Goal: Transaction & Acquisition: Obtain resource

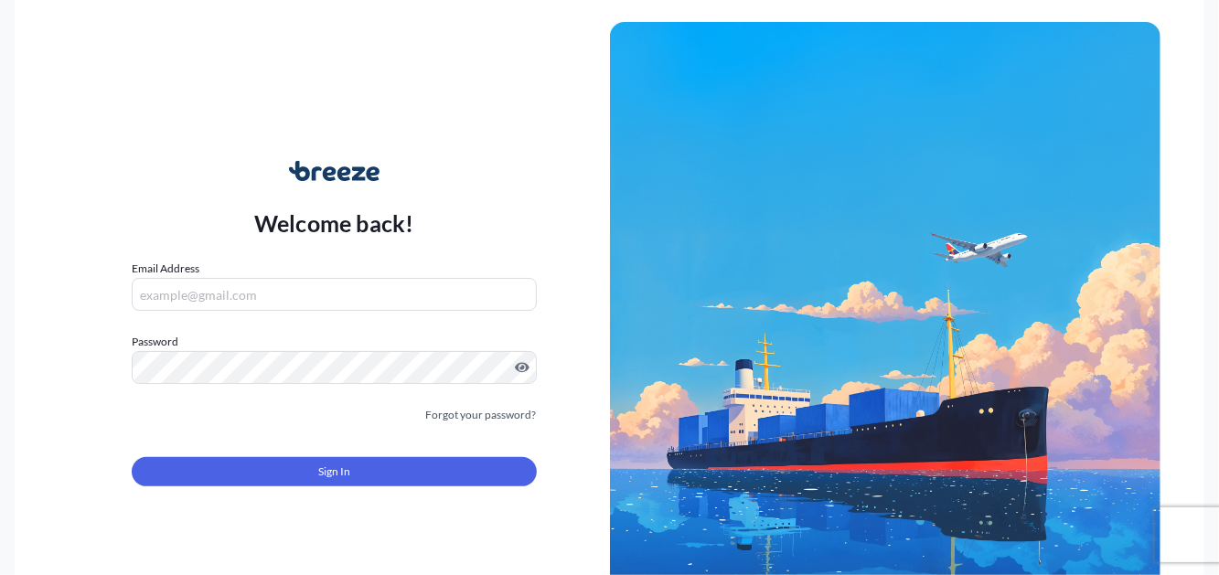
type input "[EMAIL_ADDRESS][DOMAIN_NAME]"
click at [328, 478] on span "Sign In" at bounding box center [334, 472] width 32 height 18
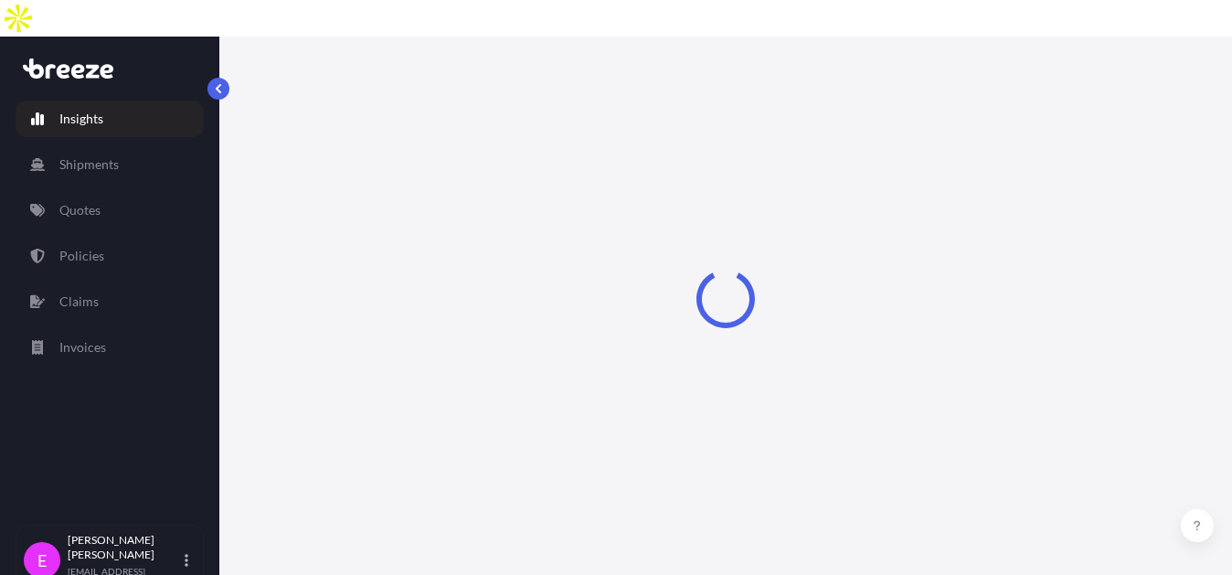
select select "2025"
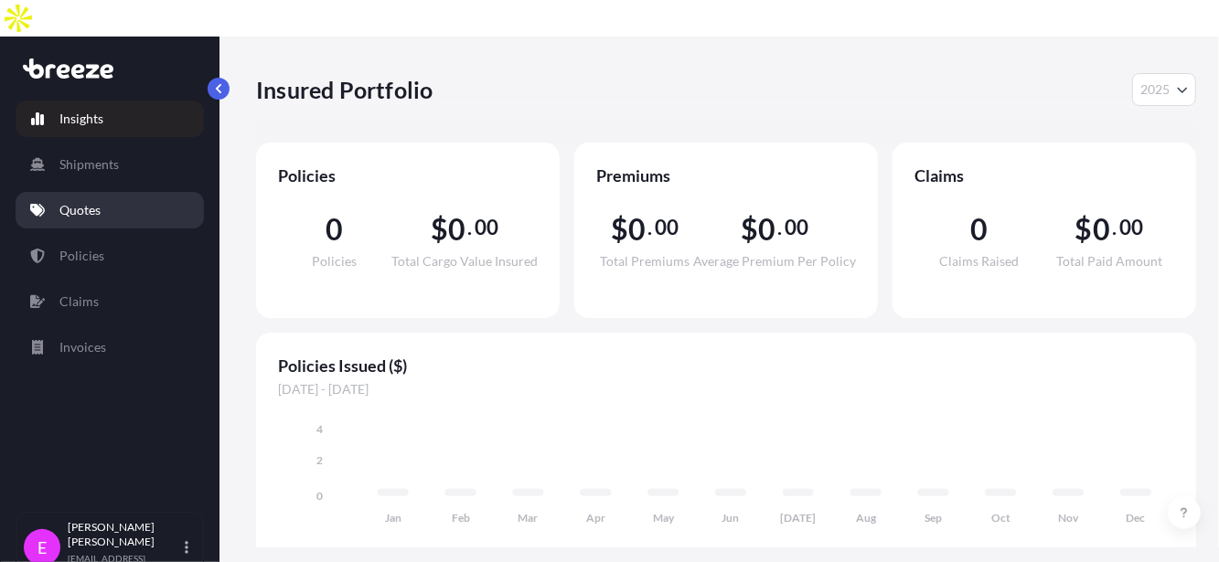
click at [101, 192] on link "Quotes" at bounding box center [110, 210] width 188 height 37
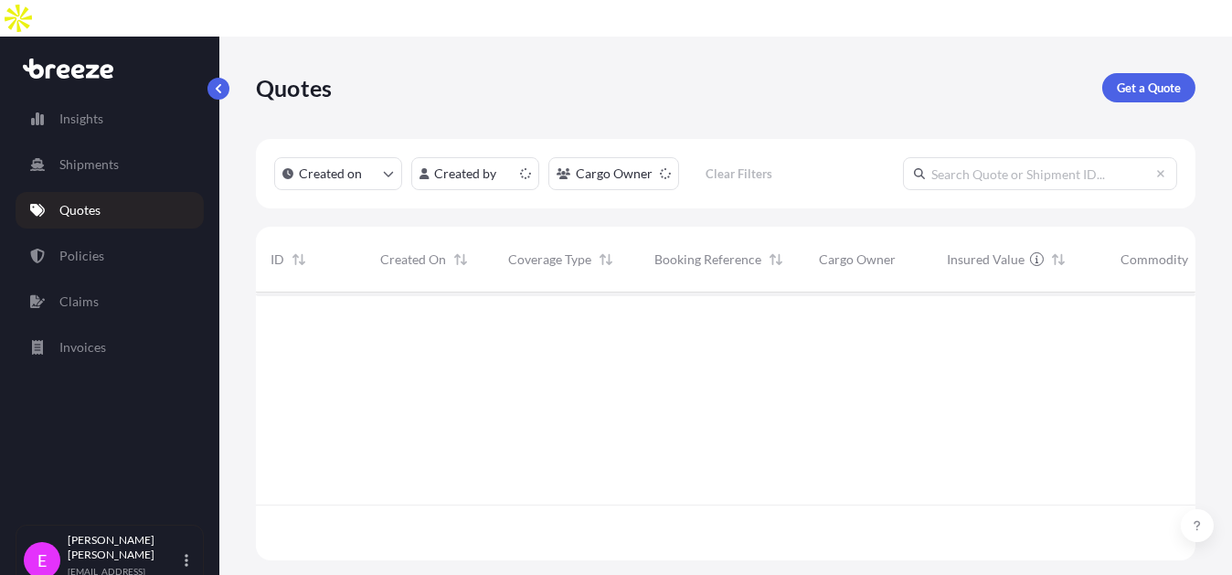
scroll to position [265, 926]
click at [1126, 73] on link "Get a Quote" at bounding box center [1149, 87] width 93 height 29
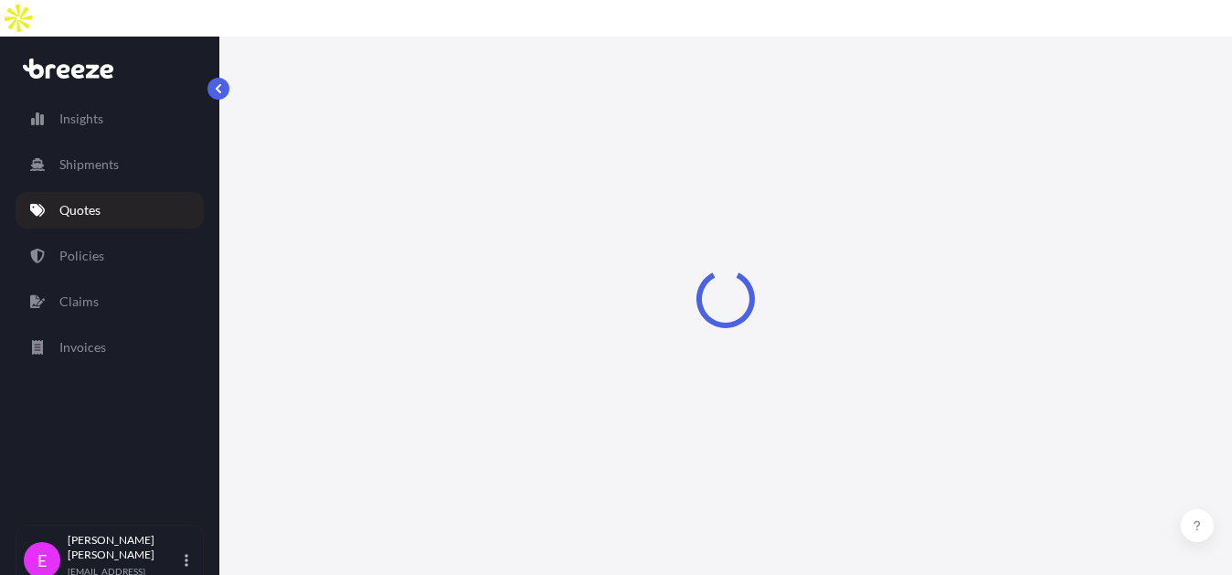
select select "Road"
select select "Sea"
select select "1"
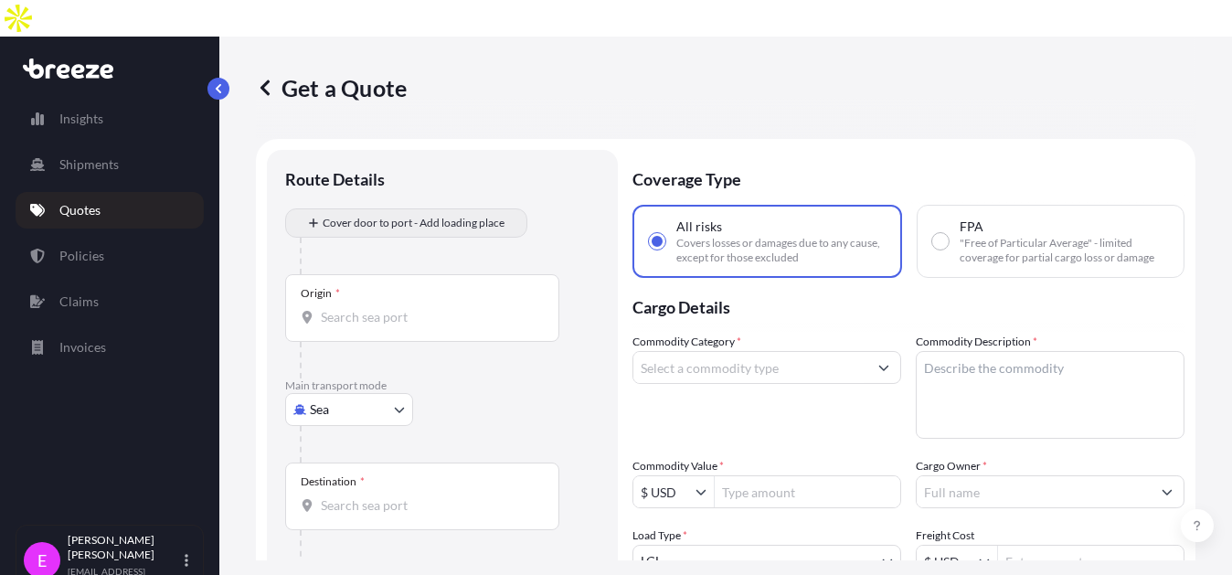
scroll to position [29, 0]
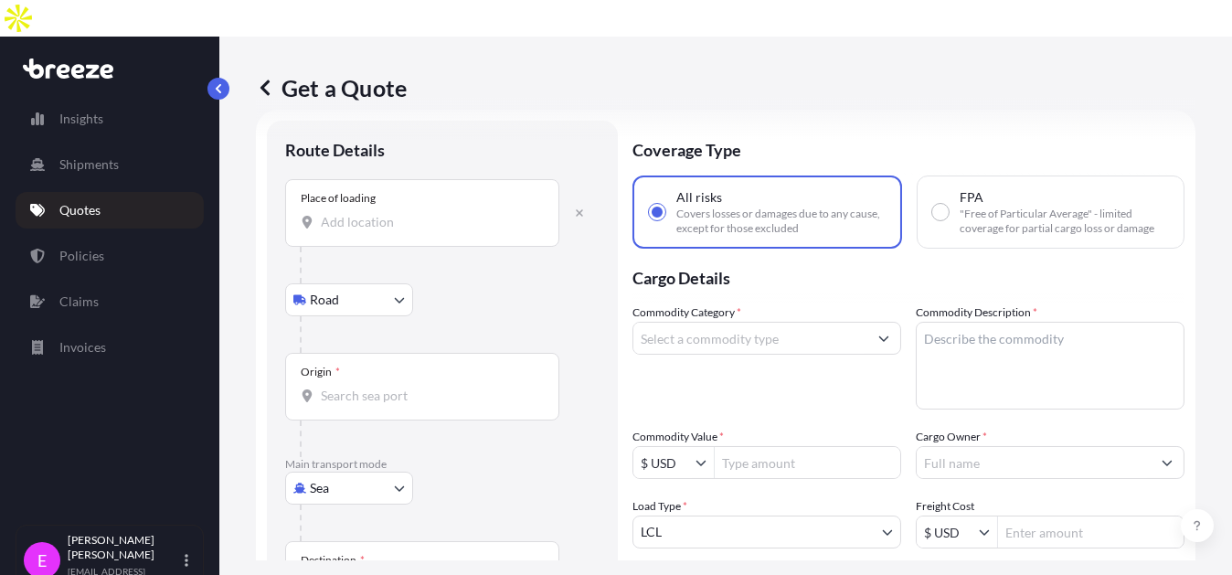
click at [362, 256] on body "Insights Shipments Quotes Policies Claims Invoices E [PERSON_NAME] [EMAIL_ADDRE…" at bounding box center [616, 306] width 1232 height 612
click at [353, 296] on div "Road" at bounding box center [349, 309] width 113 height 33
click at [457, 283] on div "Road Road Rail" at bounding box center [442, 299] width 315 height 33
click at [404, 179] on div "Place of loading" at bounding box center [422, 213] width 274 height 68
click at [404, 213] on input "Place of loading" at bounding box center [429, 222] width 216 height 18
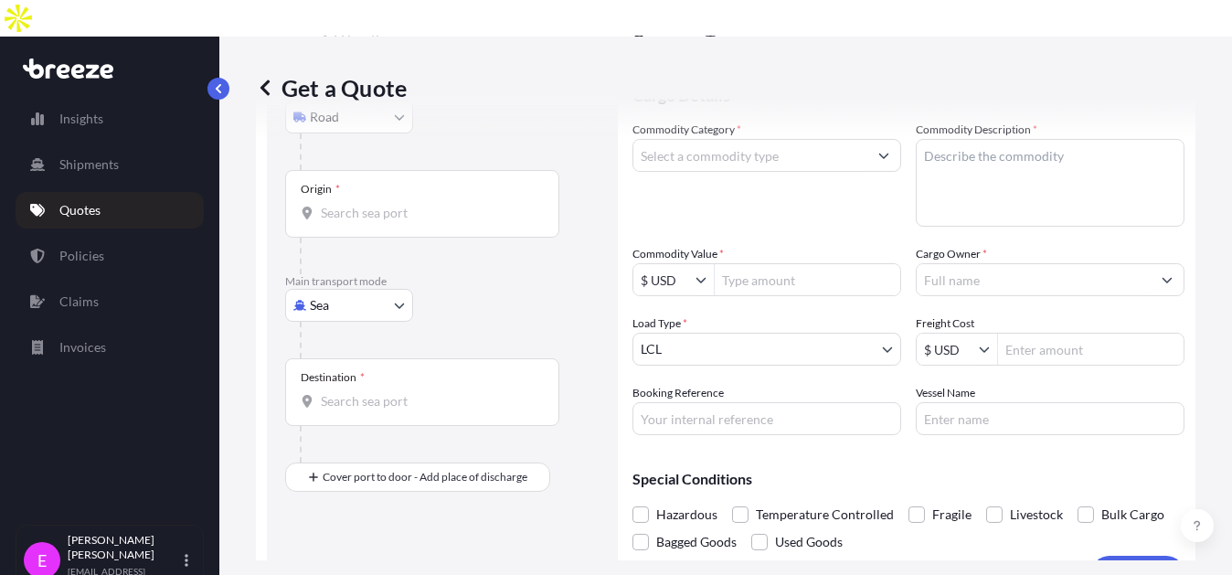
scroll to position [253, 0]
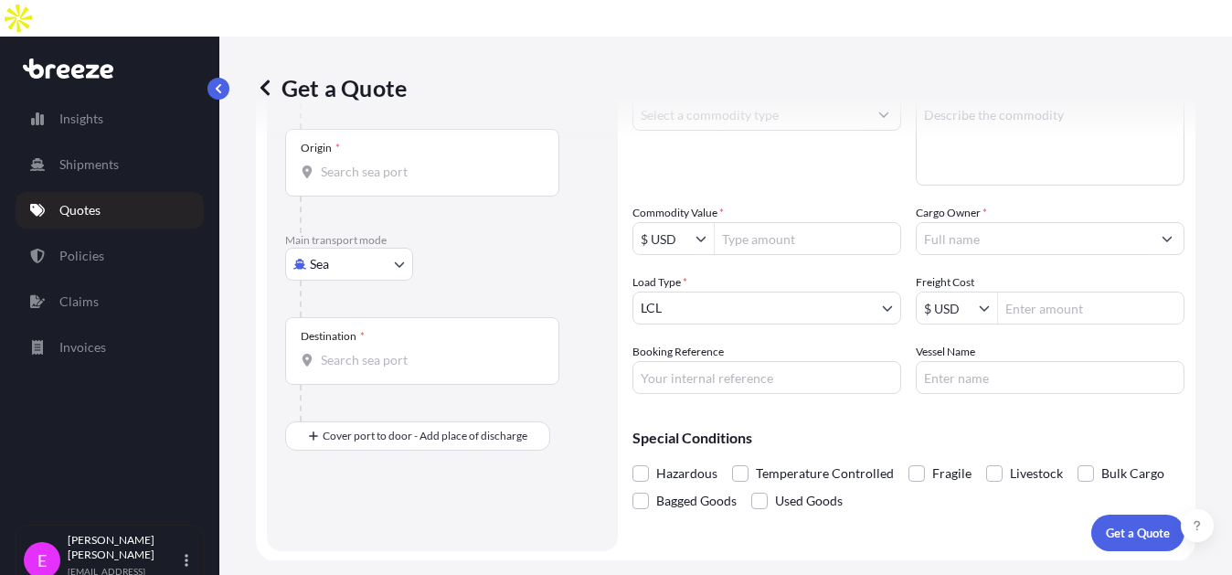
click at [352, 239] on body "0 options available. Insights Shipments Quotes Policies Claims Invoices E [PERS…" at bounding box center [616, 306] width 1232 height 612
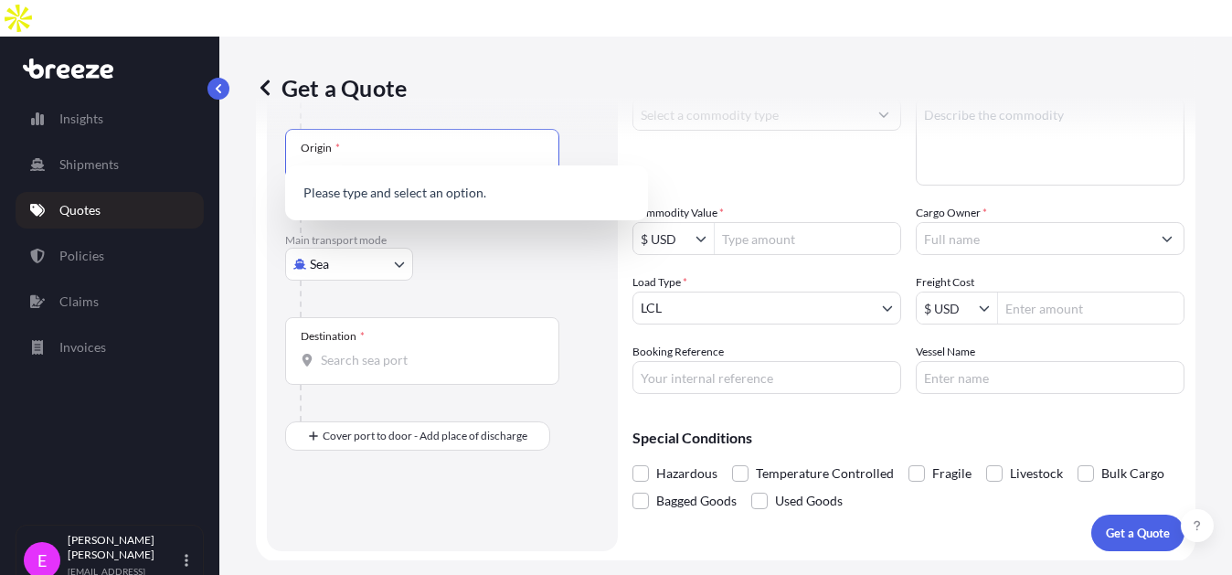
click at [376, 163] on input "Origin *" at bounding box center [429, 172] width 216 height 18
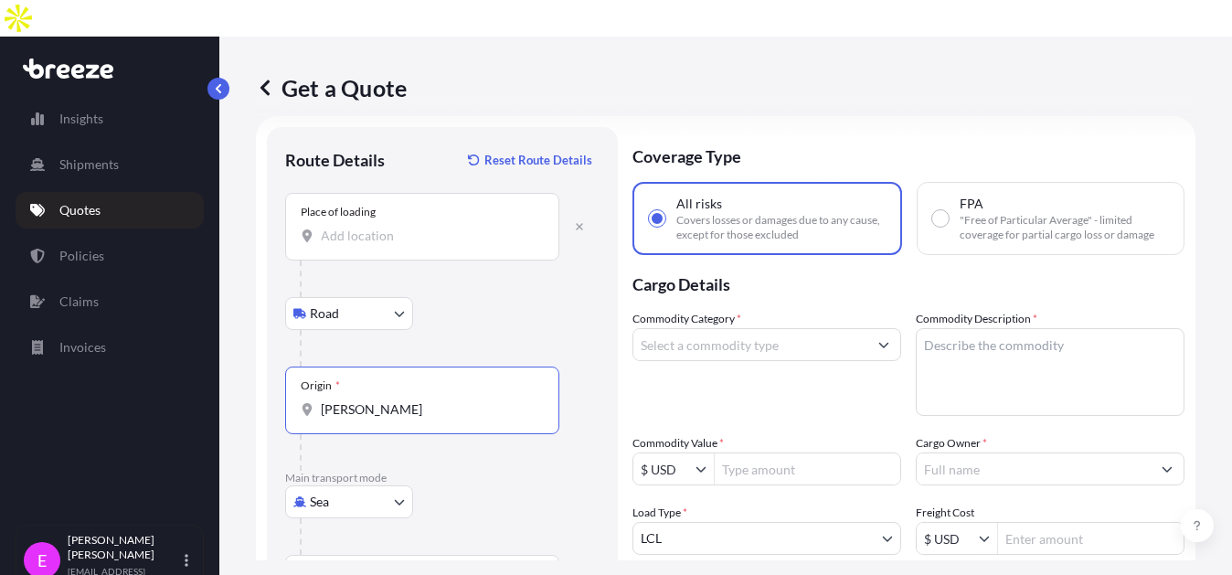
scroll to position [0, 0]
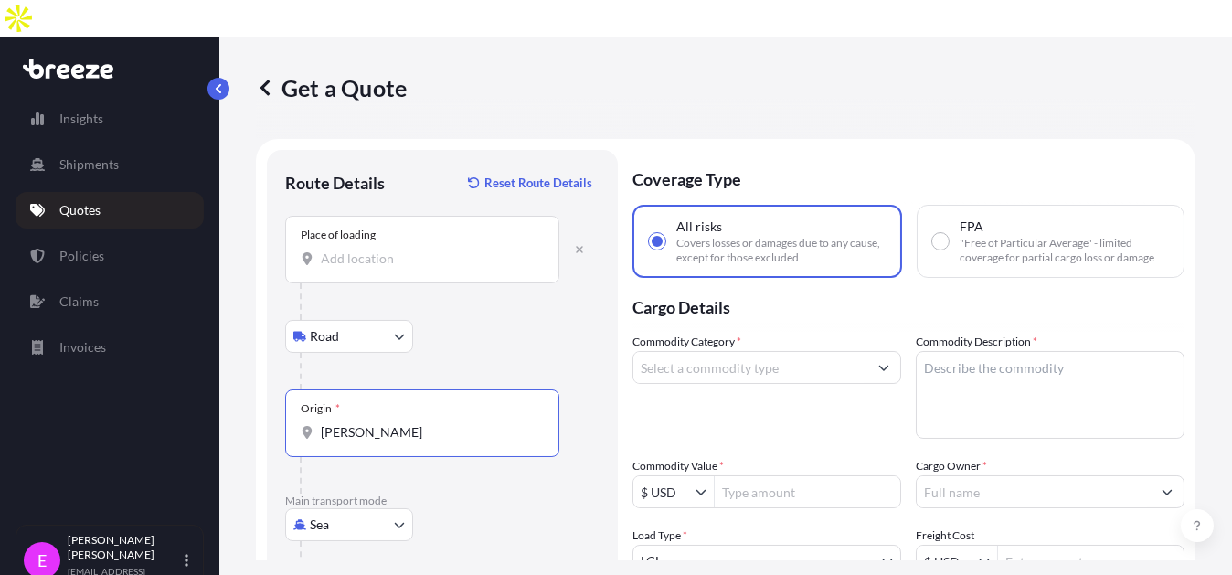
type input "[PERSON_NAME]"
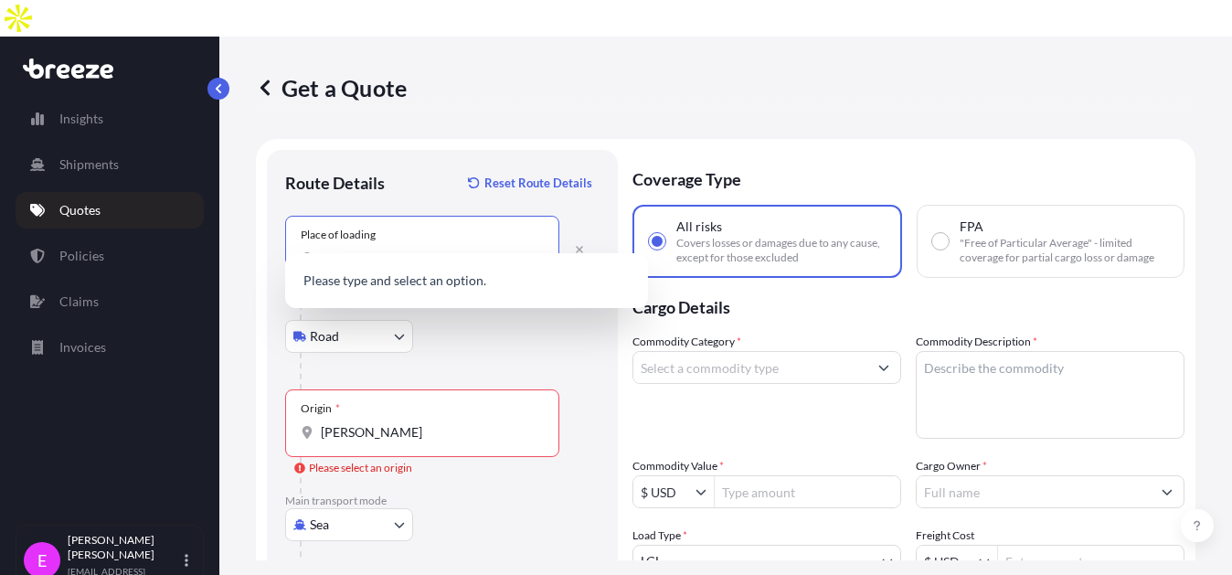
click at [372, 250] on input "Place of loading" at bounding box center [429, 259] width 216 height 18
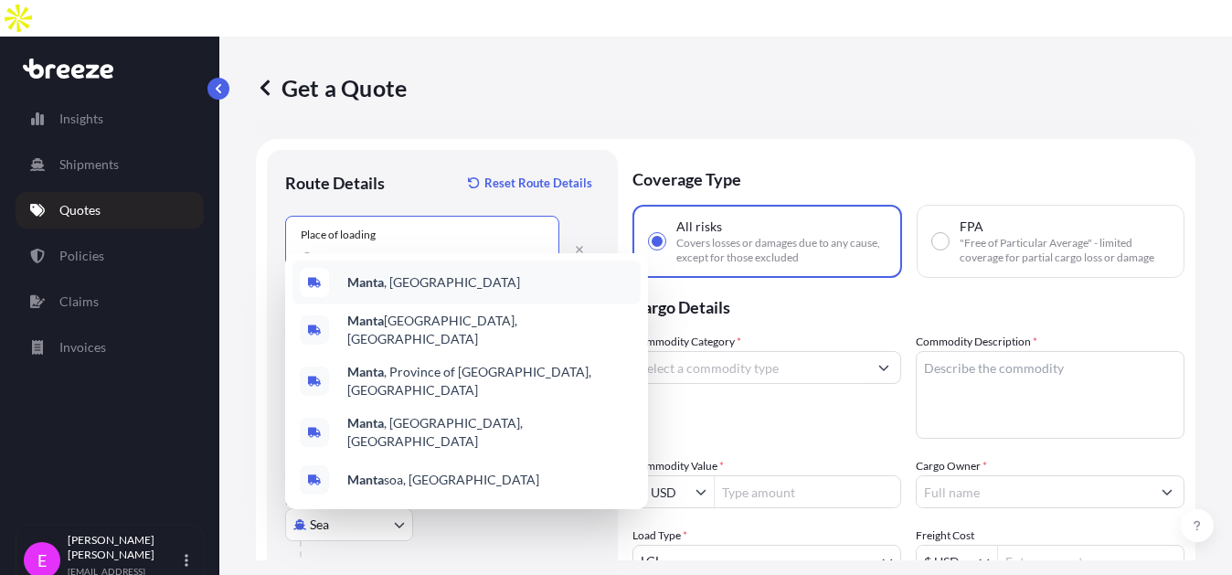
click at [372, 271] on div "Manta , [GEOGRAPHIC_DATA]" at bounding box center [467, 283] width 348 height 44
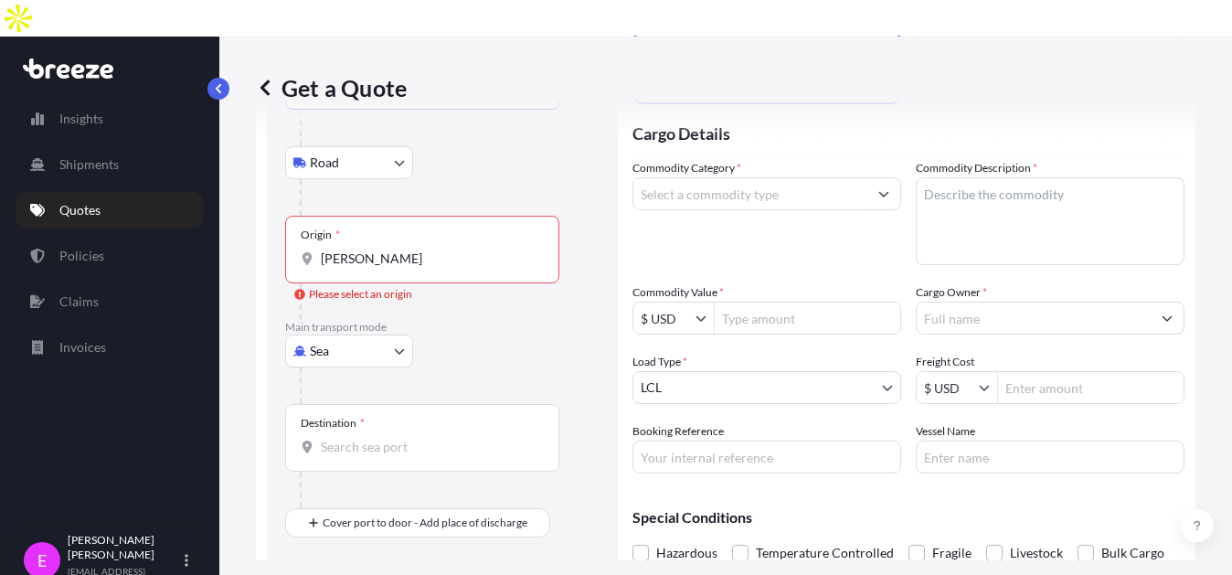
scroll to position [183, 0]
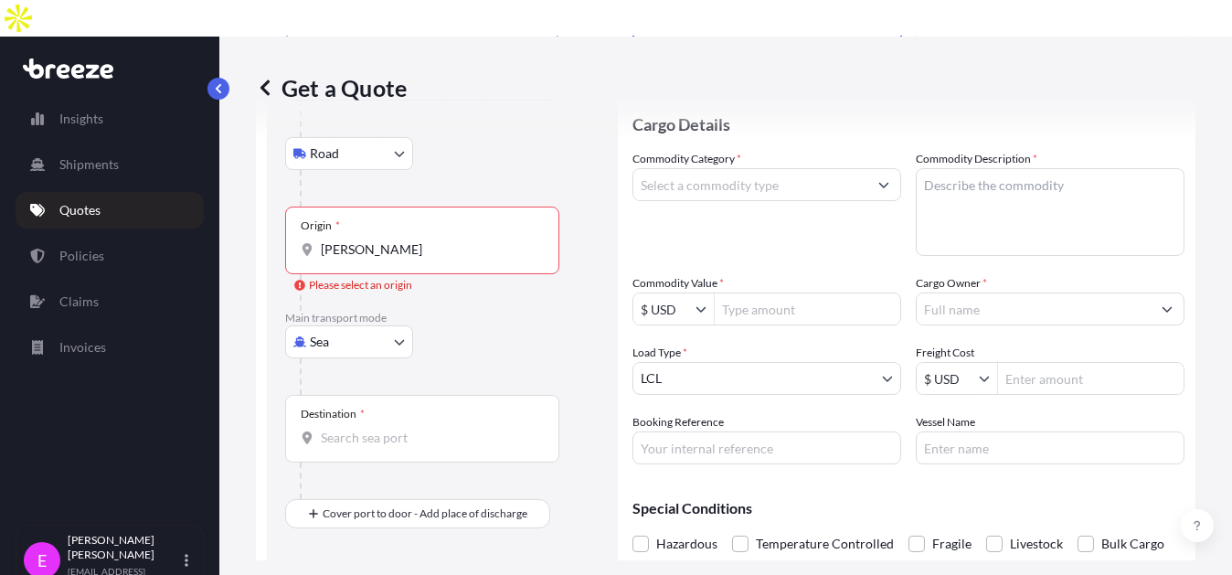
type input "Manta, [GEOGRAPHIC_DATA]"
click at [366, 274] on div at bounding box center [430, 292] width 260 height 37
click at [368, 224] on div "Origin * [PERSON_NAME]" at bounding box center [422, 241] width 274 height 68
click at [368, 240] on input "[PERSON_NAME]" at bounding box center [429, 249] width 216 height 18
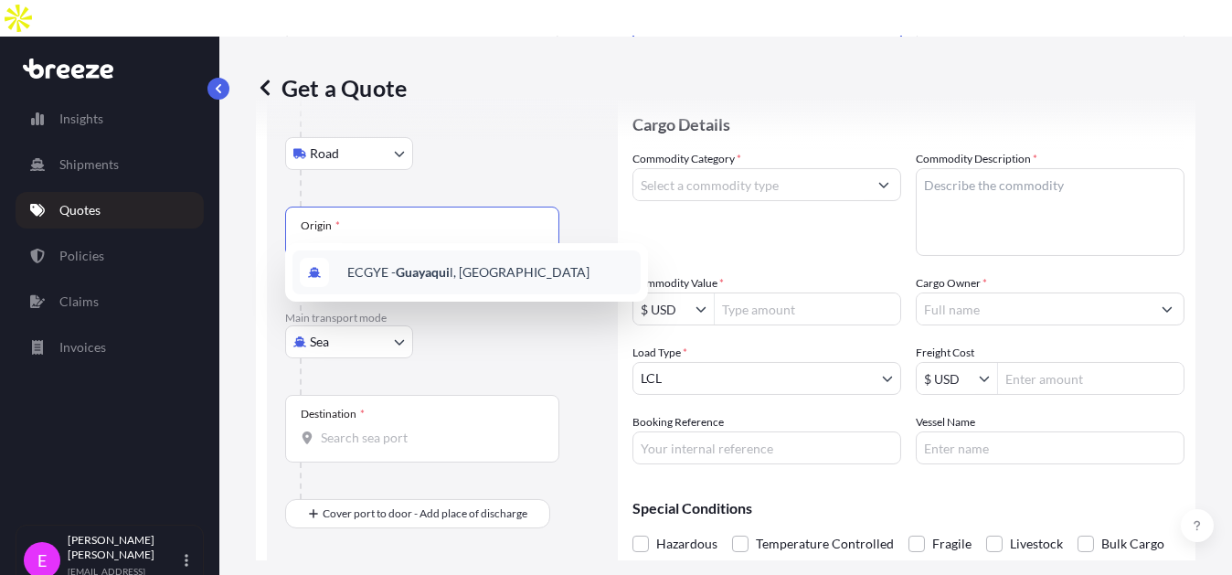
click at [394, 271] on span "ECGYE - Guayaqui l, [GEOGRAPHIC_DATA]" at bounding box center [468, 272] width 242 height 18
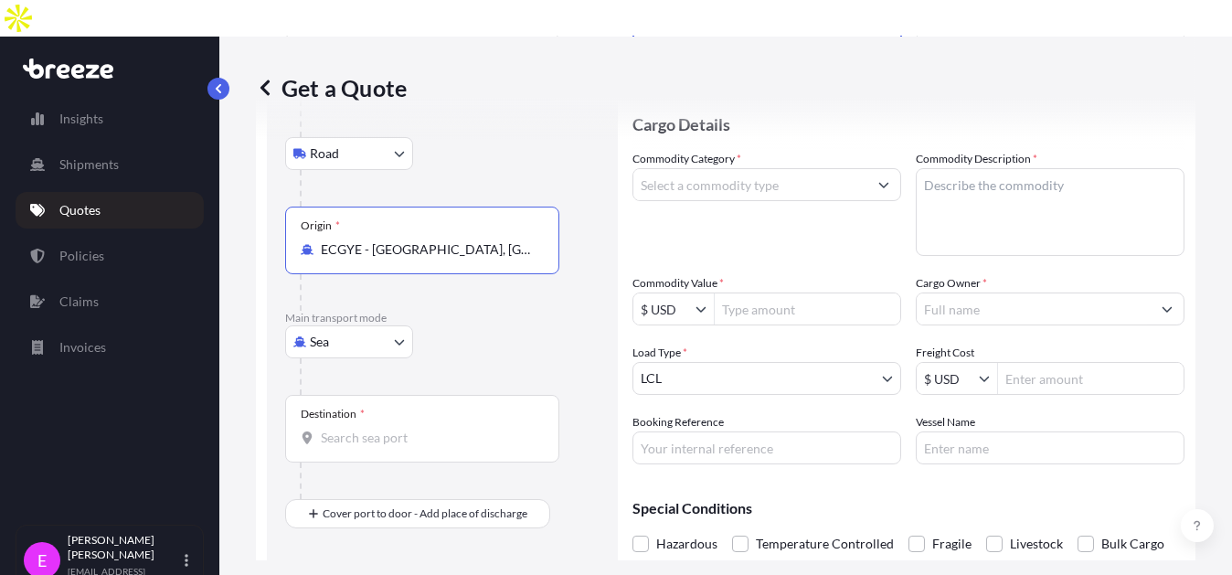
type input "ECGYE - [GEOGRAPHIC_DATA], [GEOGRAPHIC_DATA]"
click at [363, 429] on input "Destination *" at bounding box center [429, 438] width 216 height 18
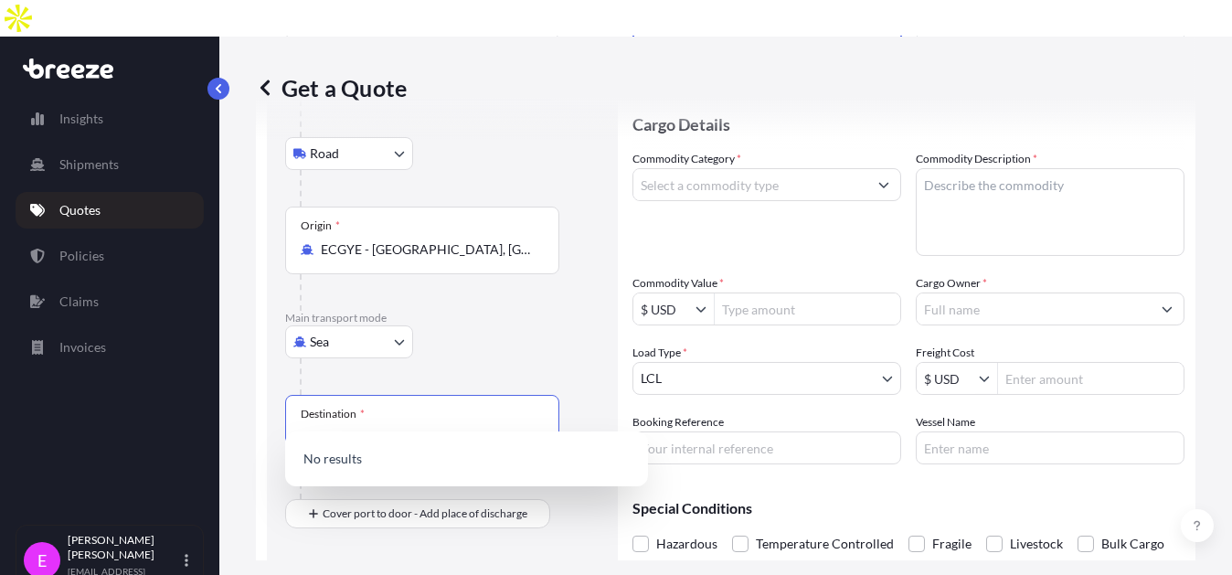
type input "l"
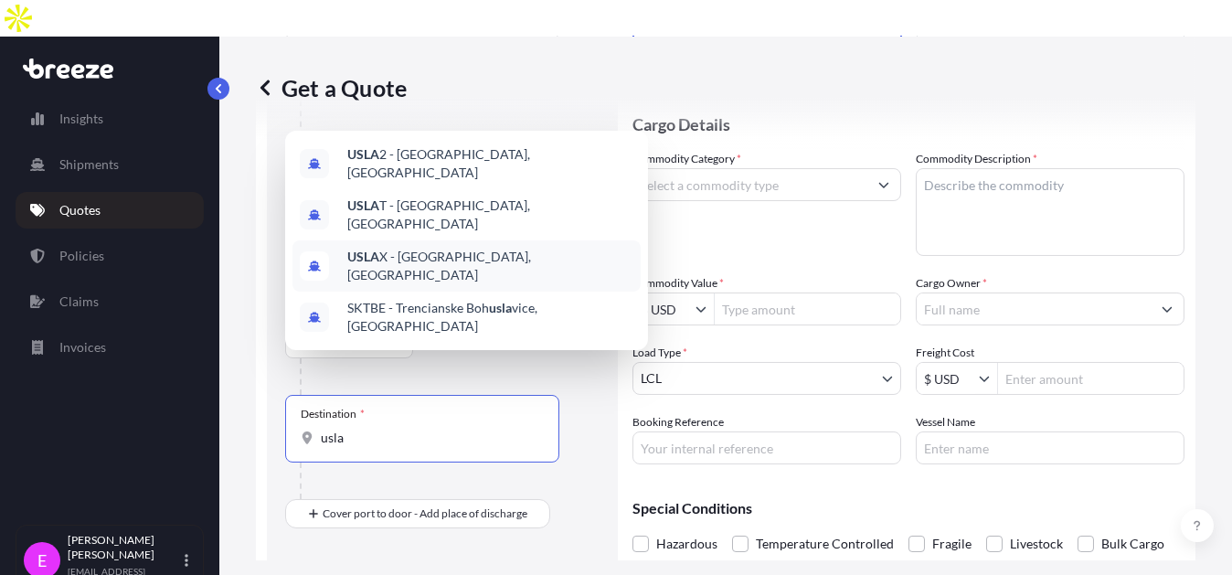
click at [393, 284] on span "USLA X - [GEOGRAPHIC_DATA], [GEOGRAPHIC_DATA]" at bounding box center [490, 266] width 286 height 37
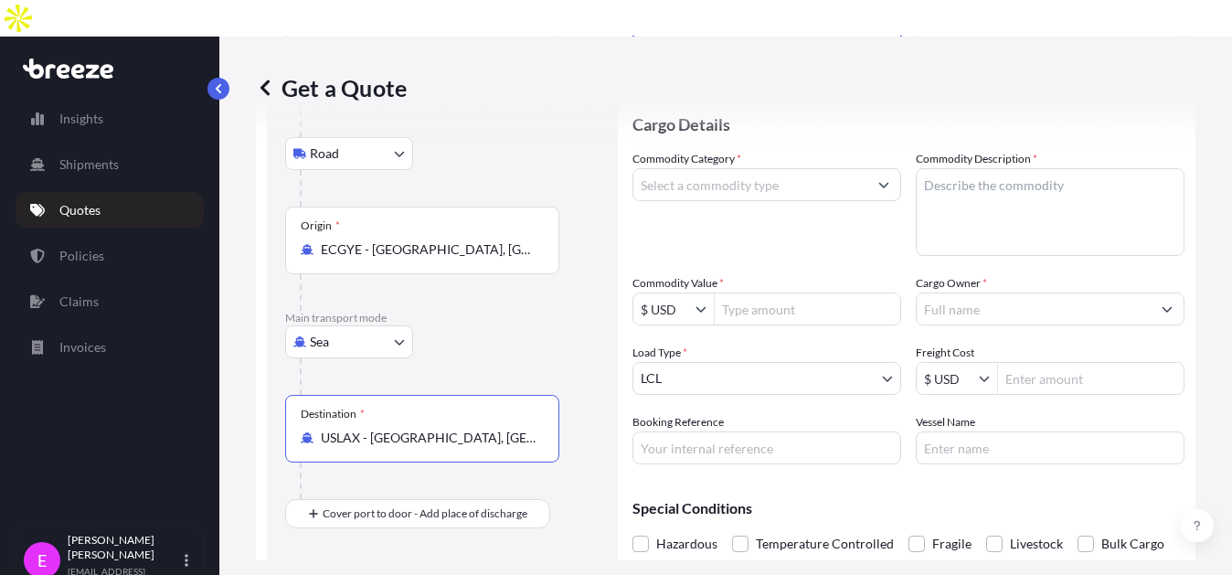
type input "USLAX - [GEOGRAPHIC_DATA], [GEOGRAPHIC_DATA]"
click at [704, 168] on input "Commodity Category *" at bounding box center [751, 184] width 234 height 33
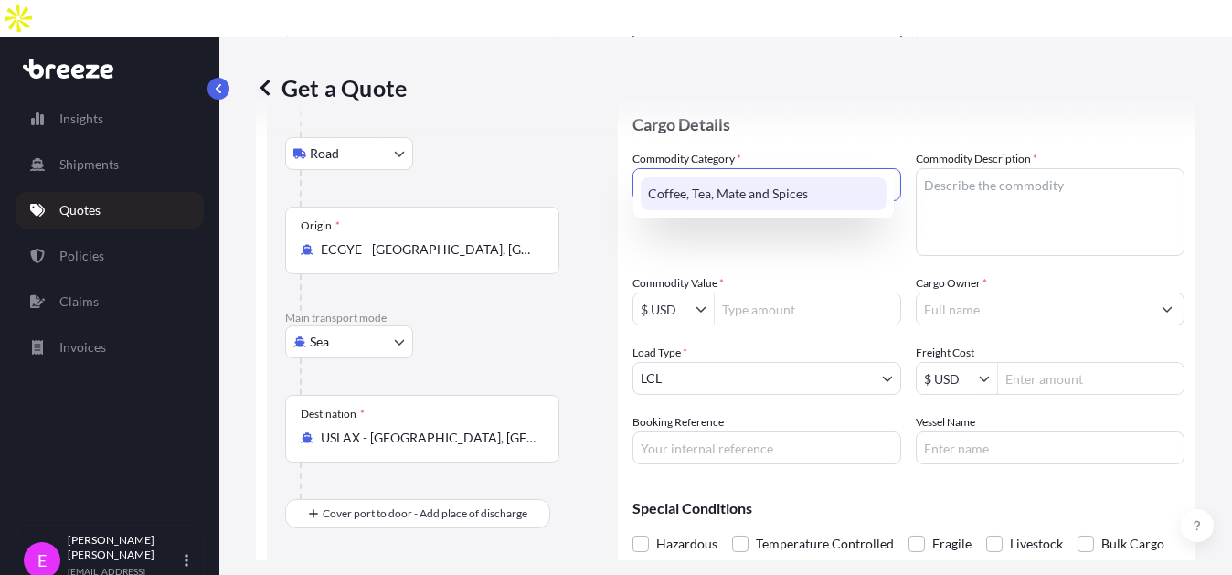
click at [711, 185] on div "Coffee, Tea, Mate and Spices" at bounding box center [764, 193] width 246 height 33
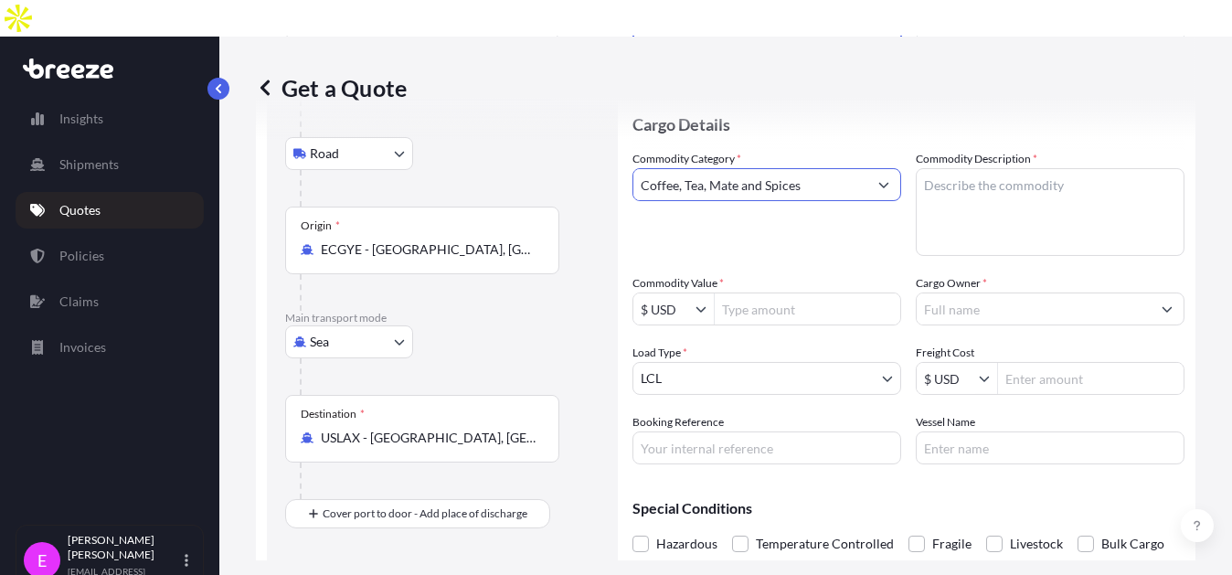
type input "Coffee, Tea, Mate and Spices"
click at [948, 175] on textarea "Commodity Description *" at bounding box center [1050, 212] width 269 height 88
type textarea "green coffee"
click at [791, 293] on input "Commodity Value *" at bounding box center [808, 309] width 186 height 33
type input "30,000"
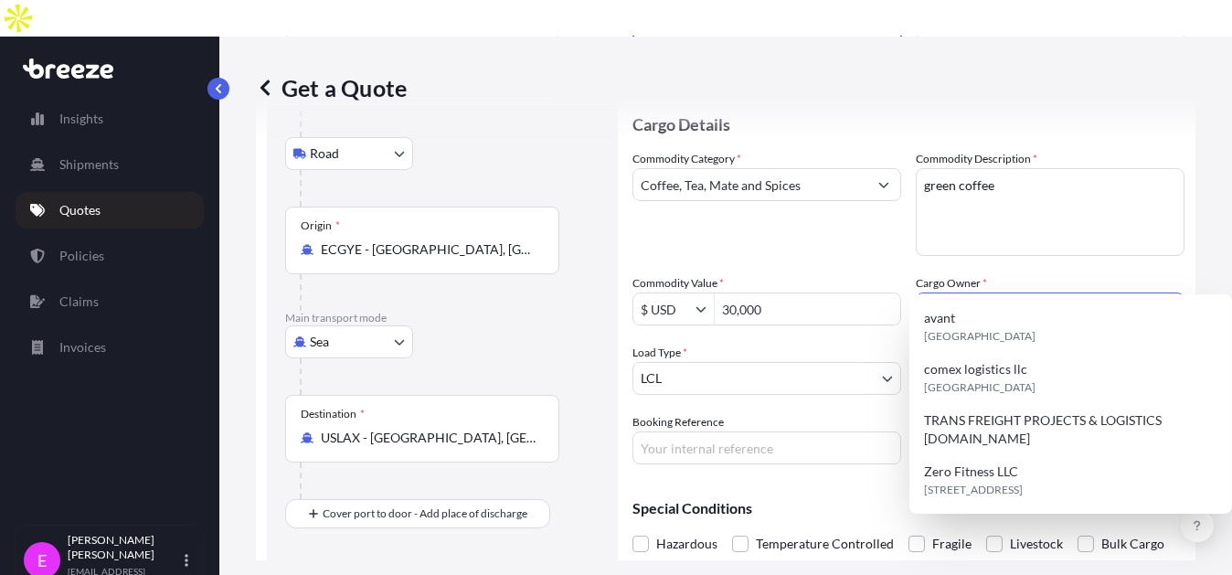
click at [840, 344] on div "Load Type * LCL" at bounding box center [767, 369] width 269 height 51
click at [920, 293] on input "Cargo Owner *" at bounding box center [1034, 309] width 234 height 33
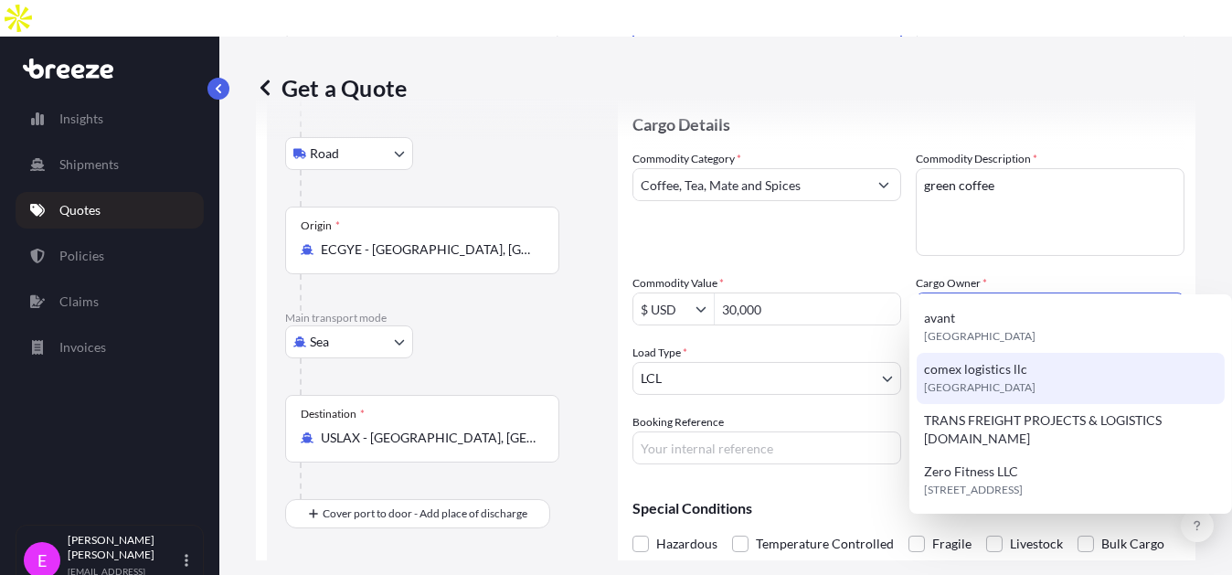
click at [956, 363] on span "comex logistics llc" at bounding box center [975, 369] width 103 height 18
type input "comex logistics llc"
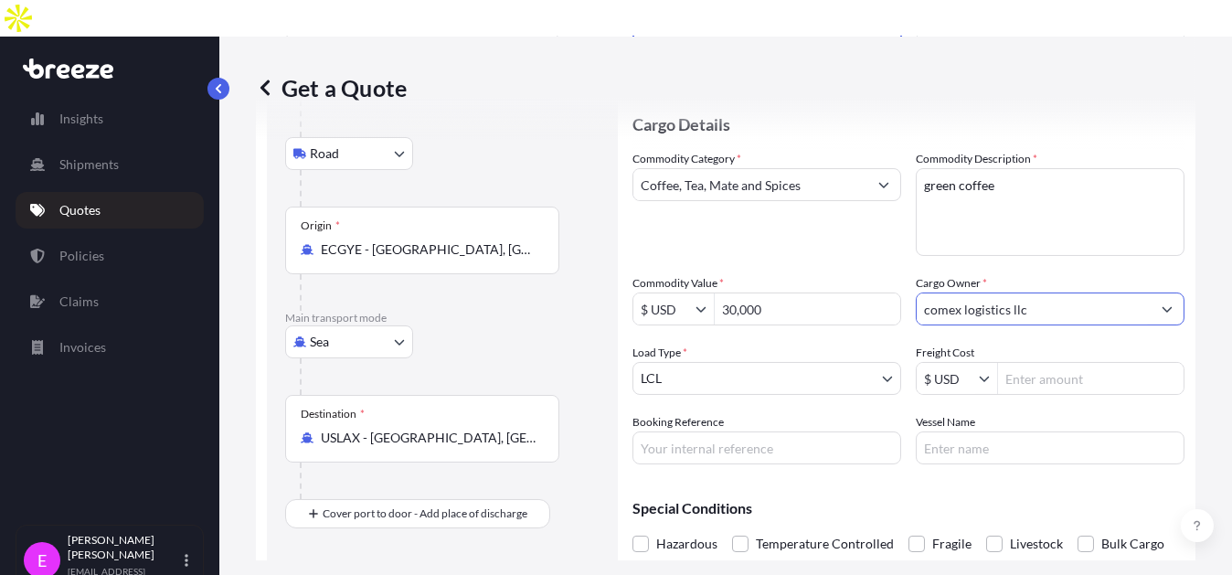
click at [1045, 362] on input "Freight Cost" at bounding box center [1091, 378] width 186 height 33
type input "3,600.02"
click at [974, 479] on div "Special Conditions Hazardous Temperature Controlled Fragile Livestock Bulk Carg…" at bounding box center [909, 532] width 552 height 106
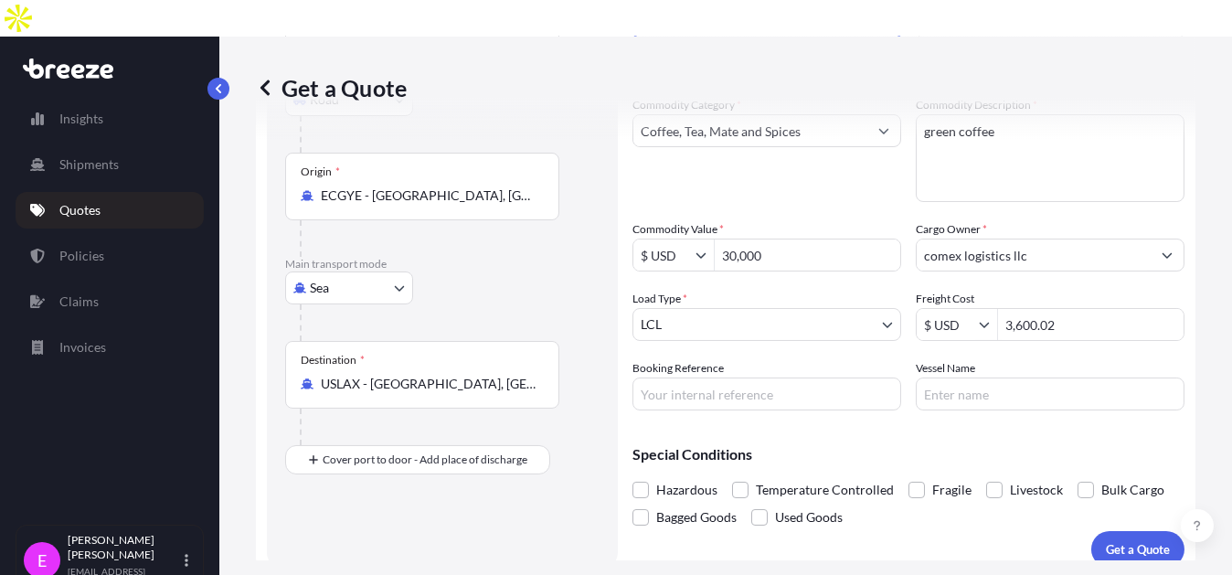
scroll to position [253, 0]
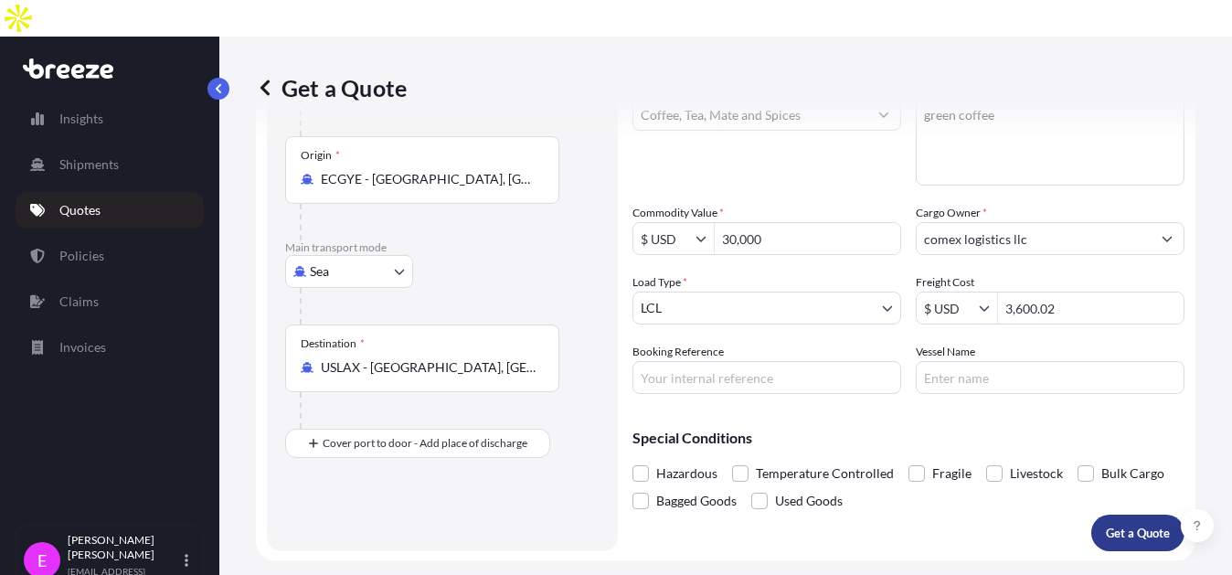
click at [1105, 515] on button "Get a Quote" at bounding box center [1138, 533] width 93 height 37
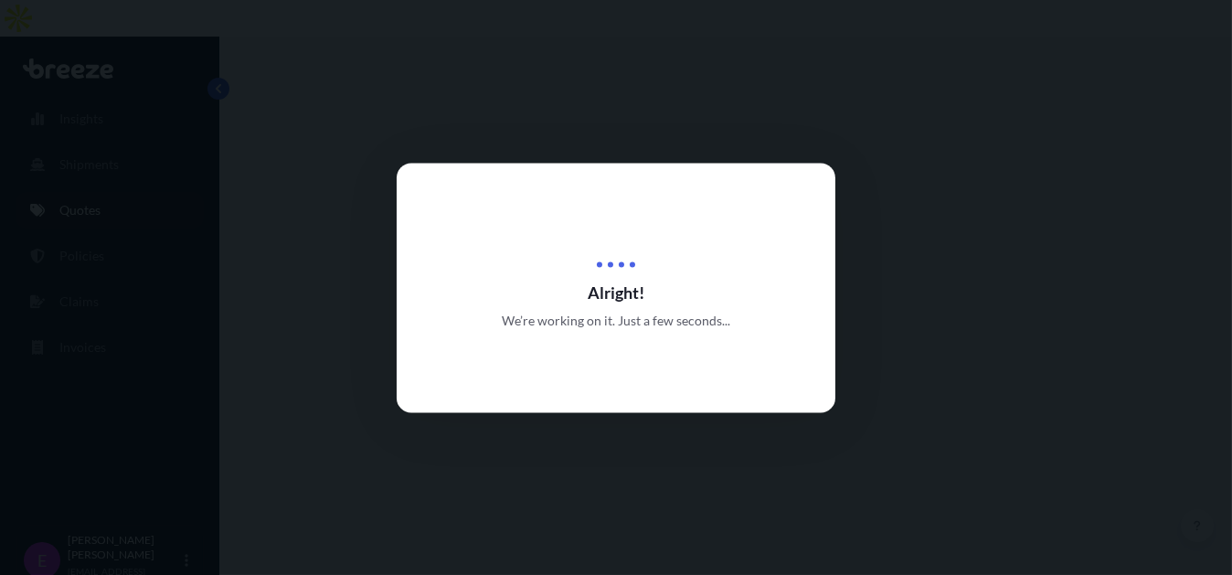
select select "Road"
select select "Sea"
select select "1"
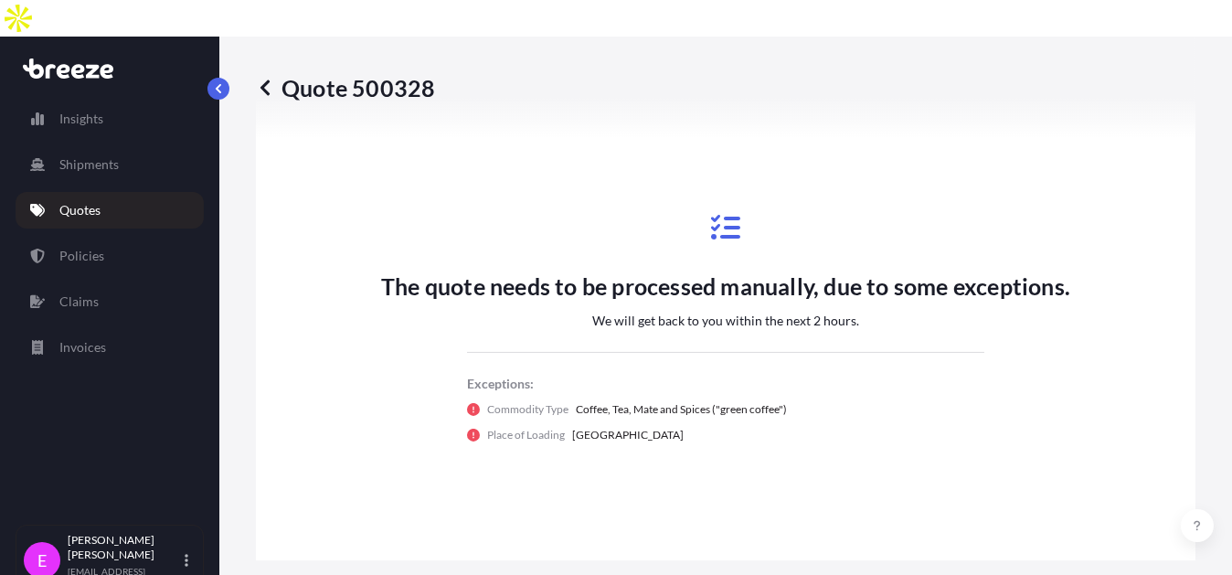
scroll to position [1070, 0]
